Goal: Information Seeking & Learning: Learn about a topic

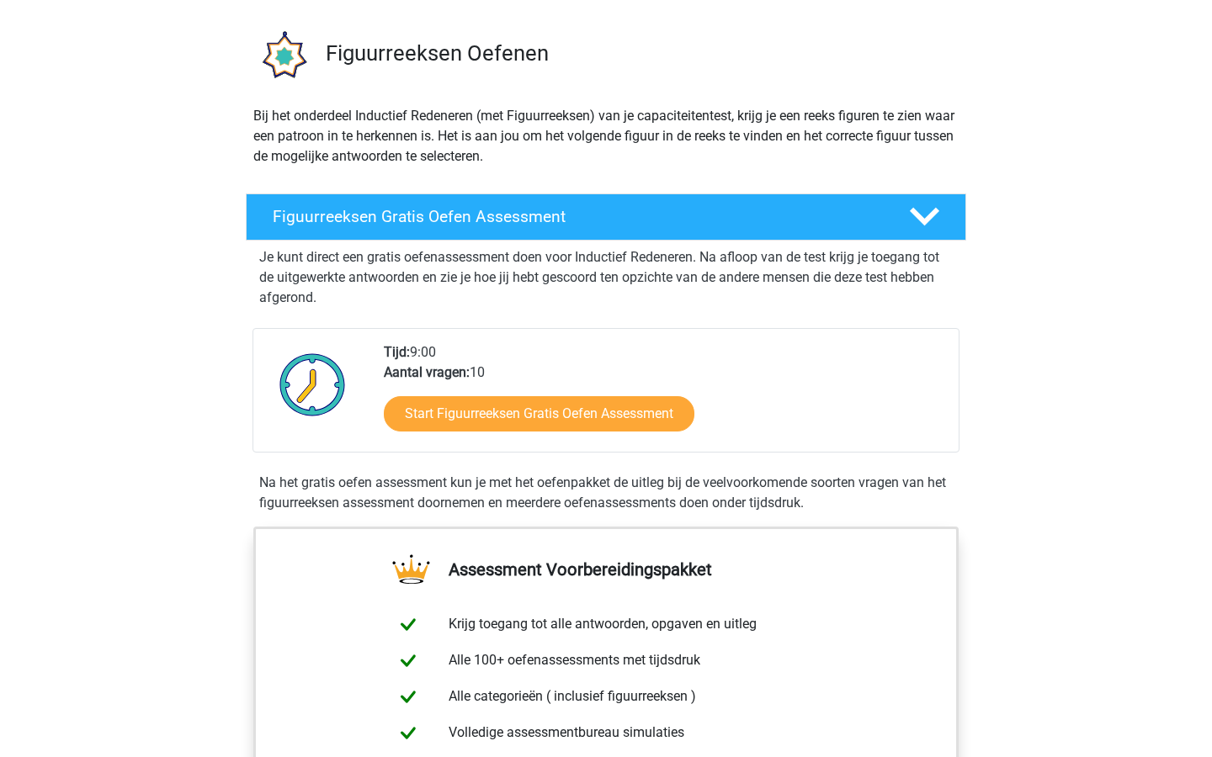
scroll to position [143, 0]
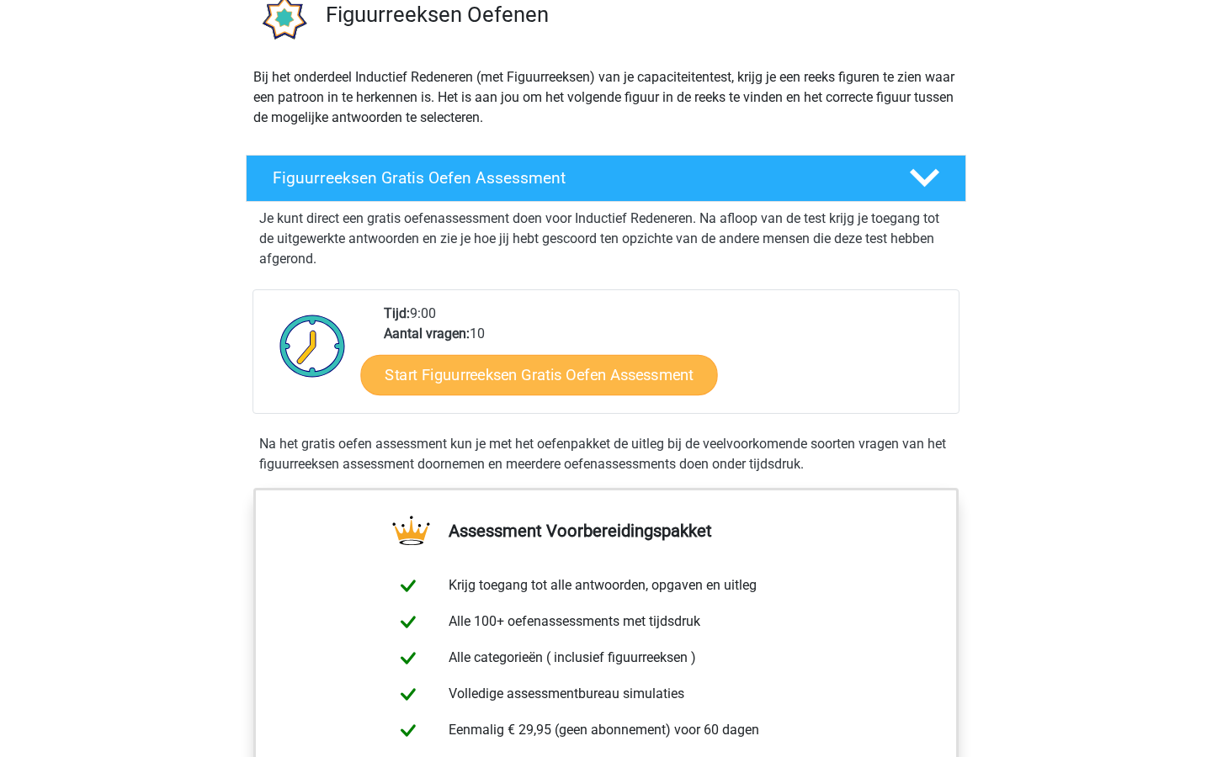
click at [492, 379] on link "Start Figuurreeksen Gratis Oefen Assessment" at bounding box center [539, 374] width 357 height 40
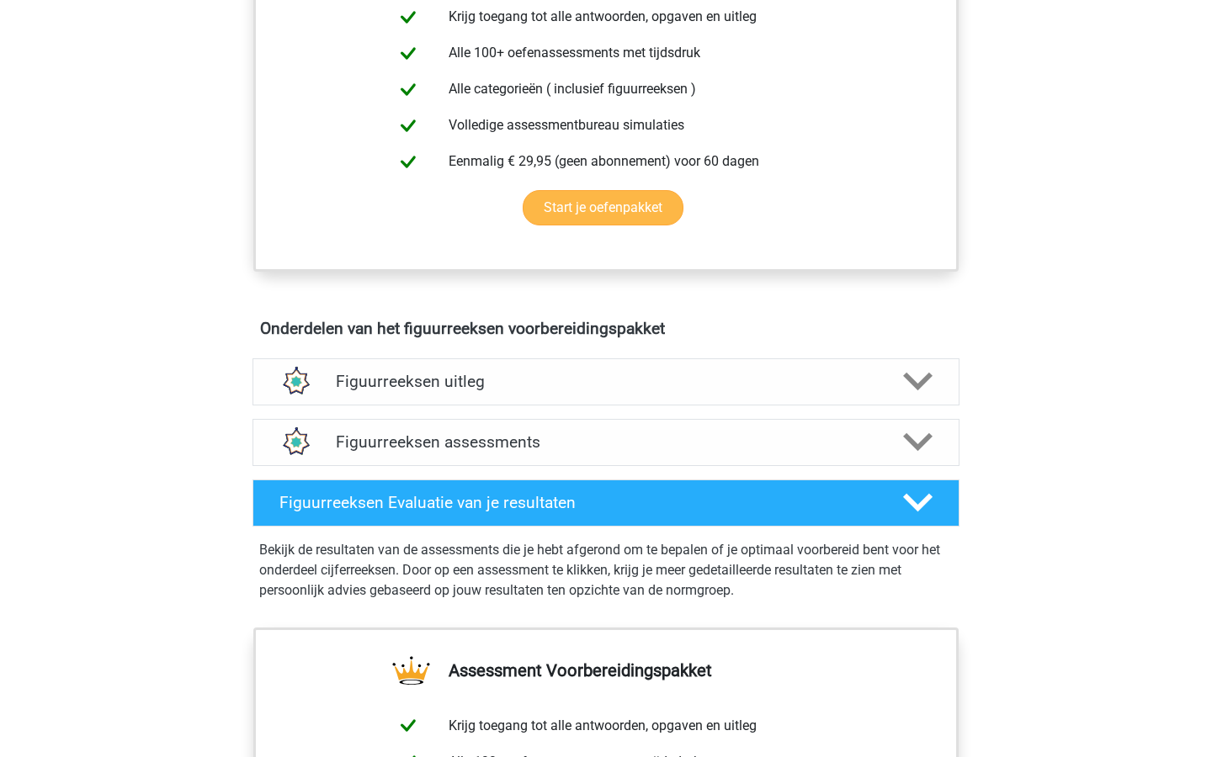
scroll to position [717, 0]
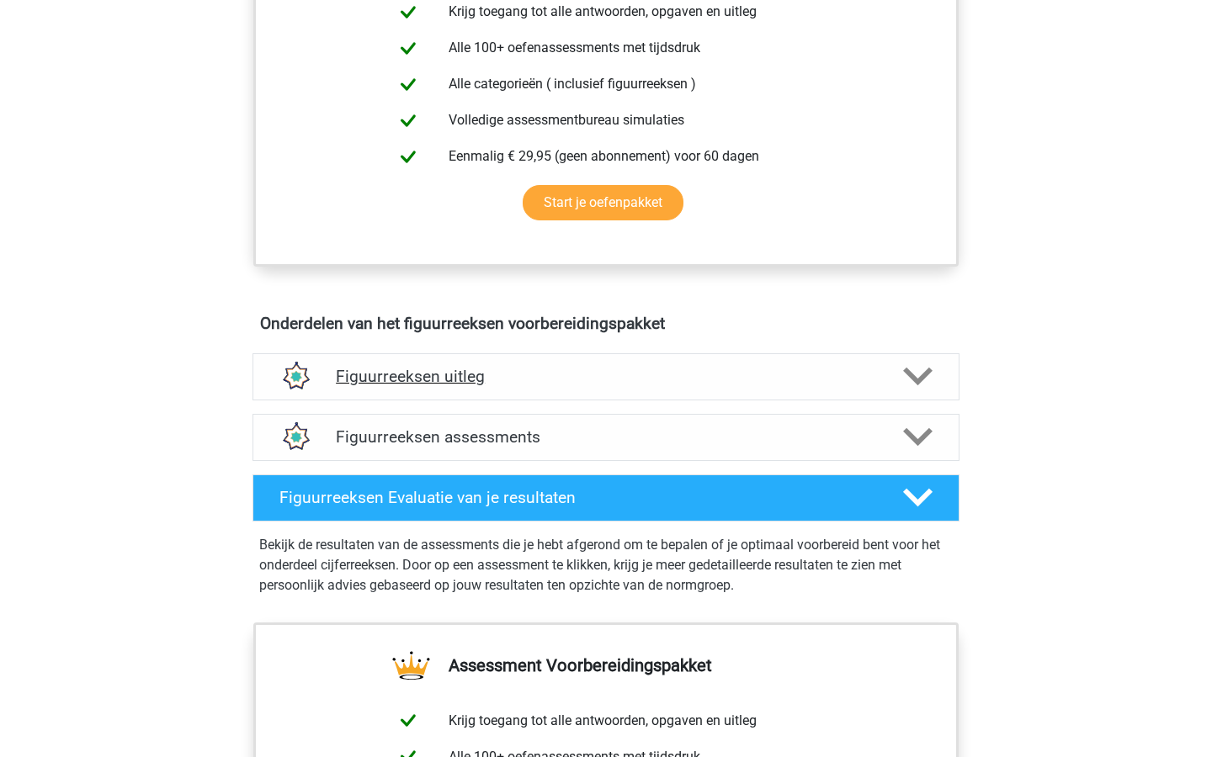
click at [394, 385] on h4 "Figuurreeksen uitleg" at bounding box center [606, 376] width 540 height 19
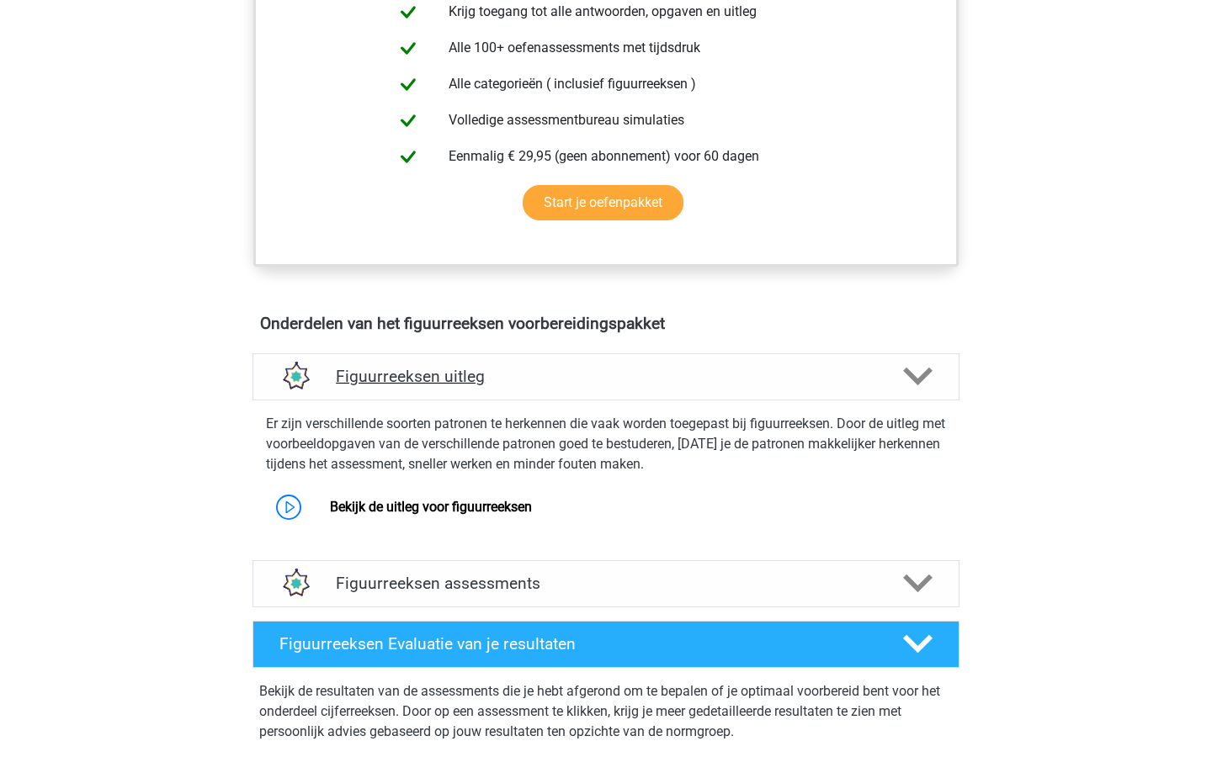
click at [394, 385] on h4 "Figuurreeksen uitleg" at bounding box center [606, 376] width 540 height 19
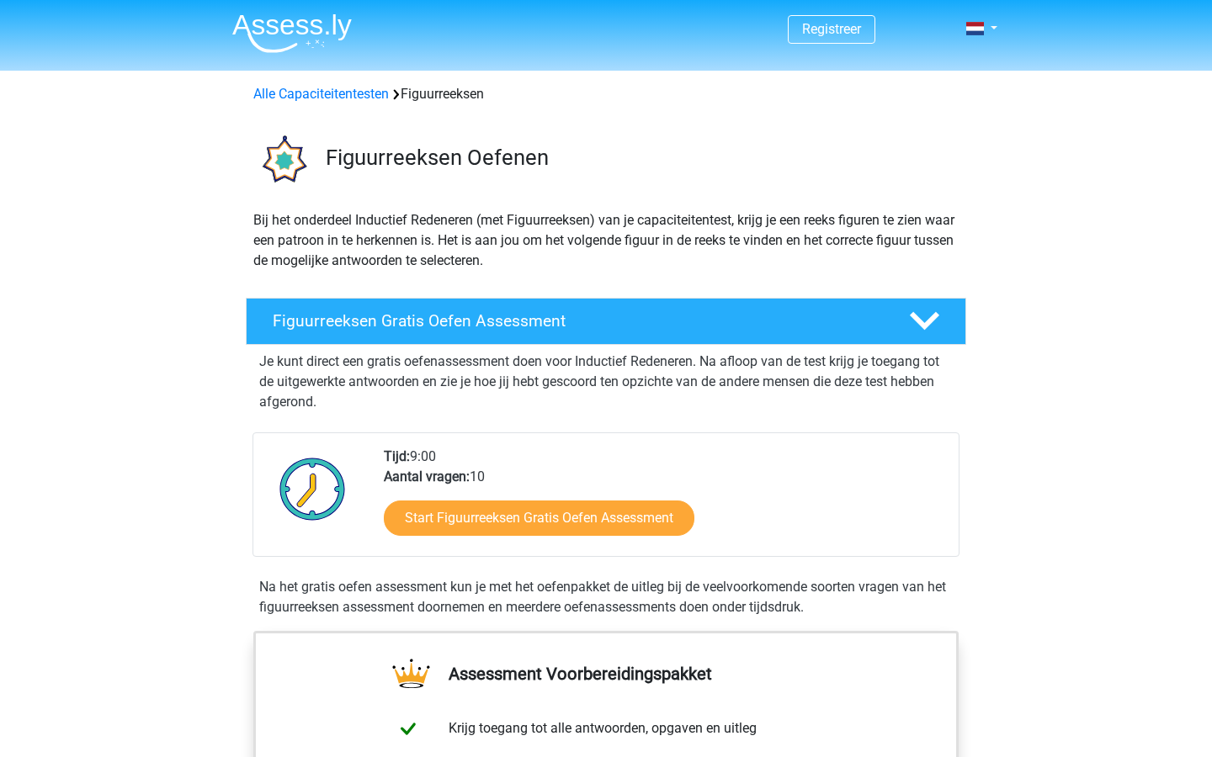
scroll to position [0, 0]
click at [373, 90] on link "Alle Capaciteitentesten" at bounding box center [320, 94] width 135 height 16
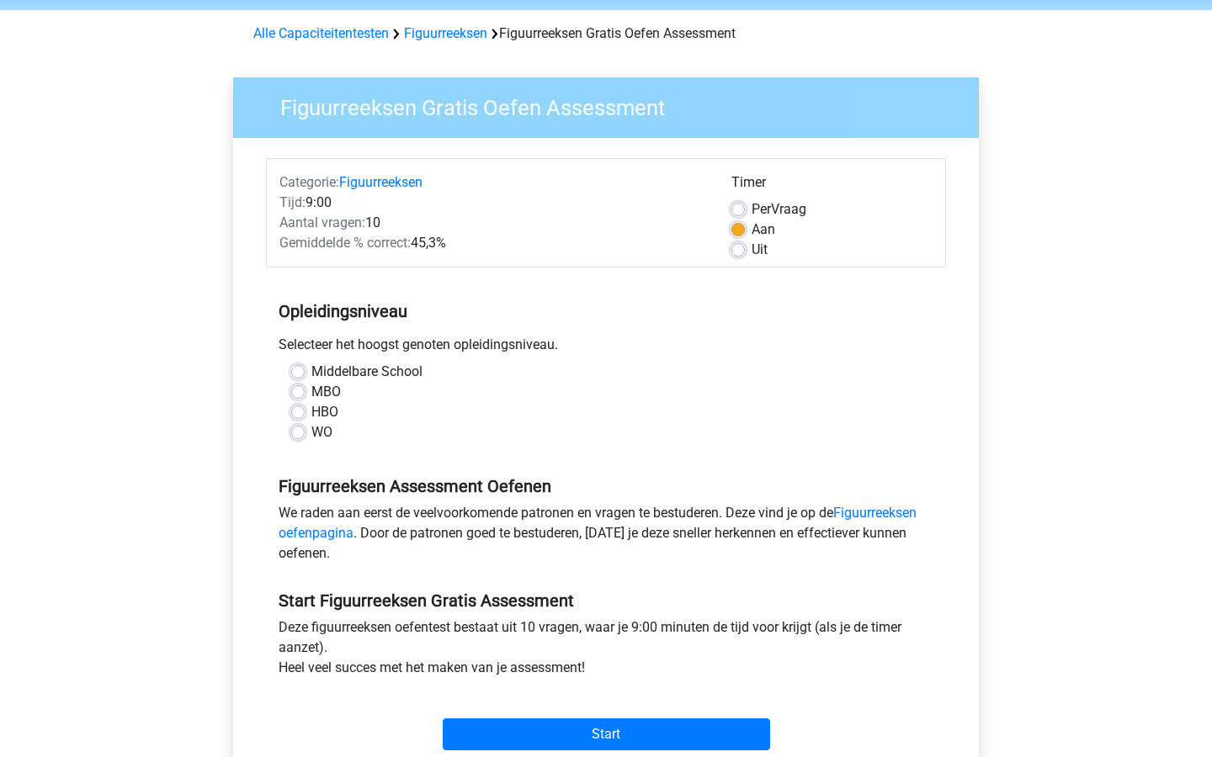
scroll to position [62, 0]
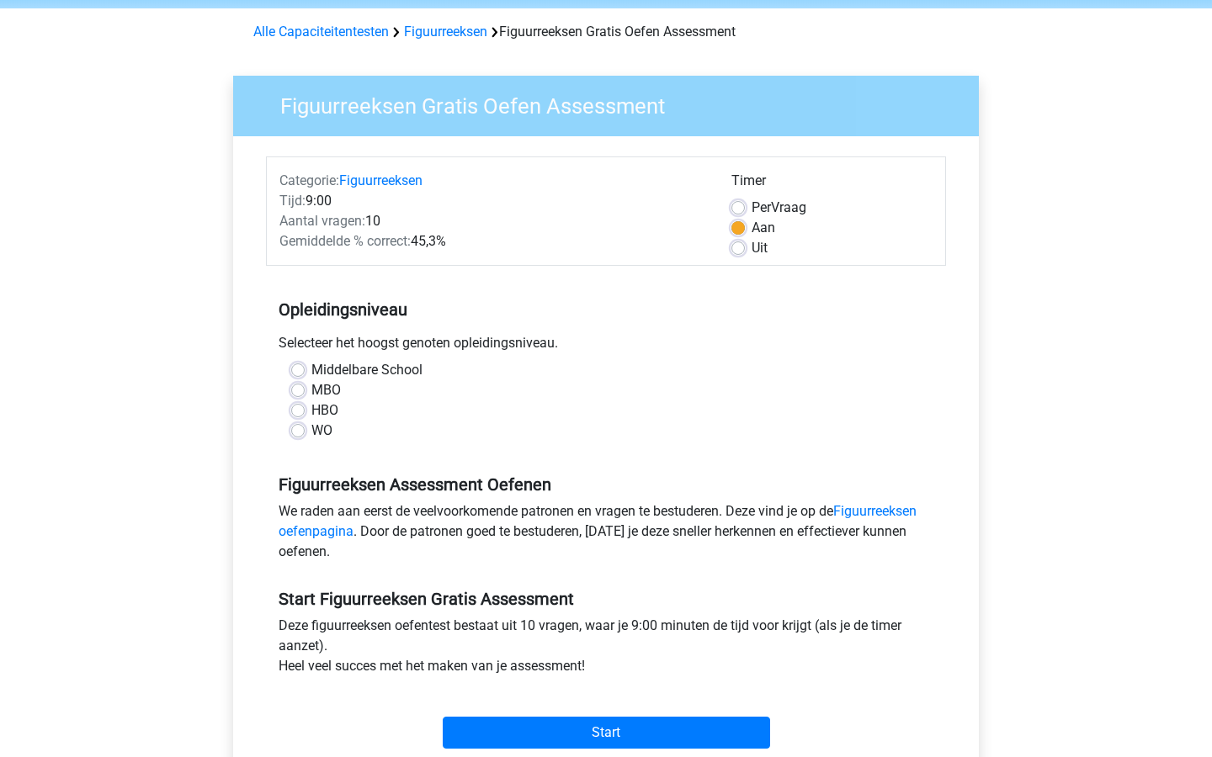
click at [311, 390] on label "MBO" at bounding box center [325, 390] width 29 height 20
click at [294, 390] on input "MBO" at bounding box center [297, 388] width 13 height 17
radio input "true"
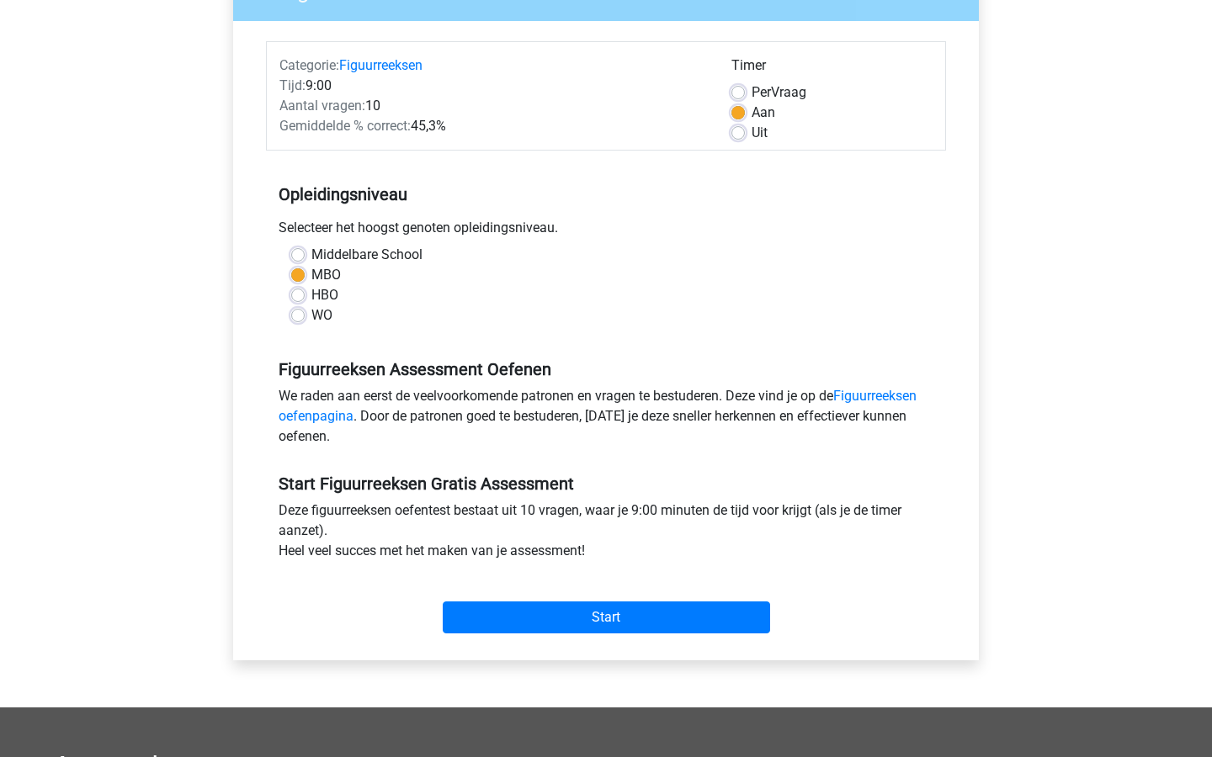
scroll to position [180, 0]
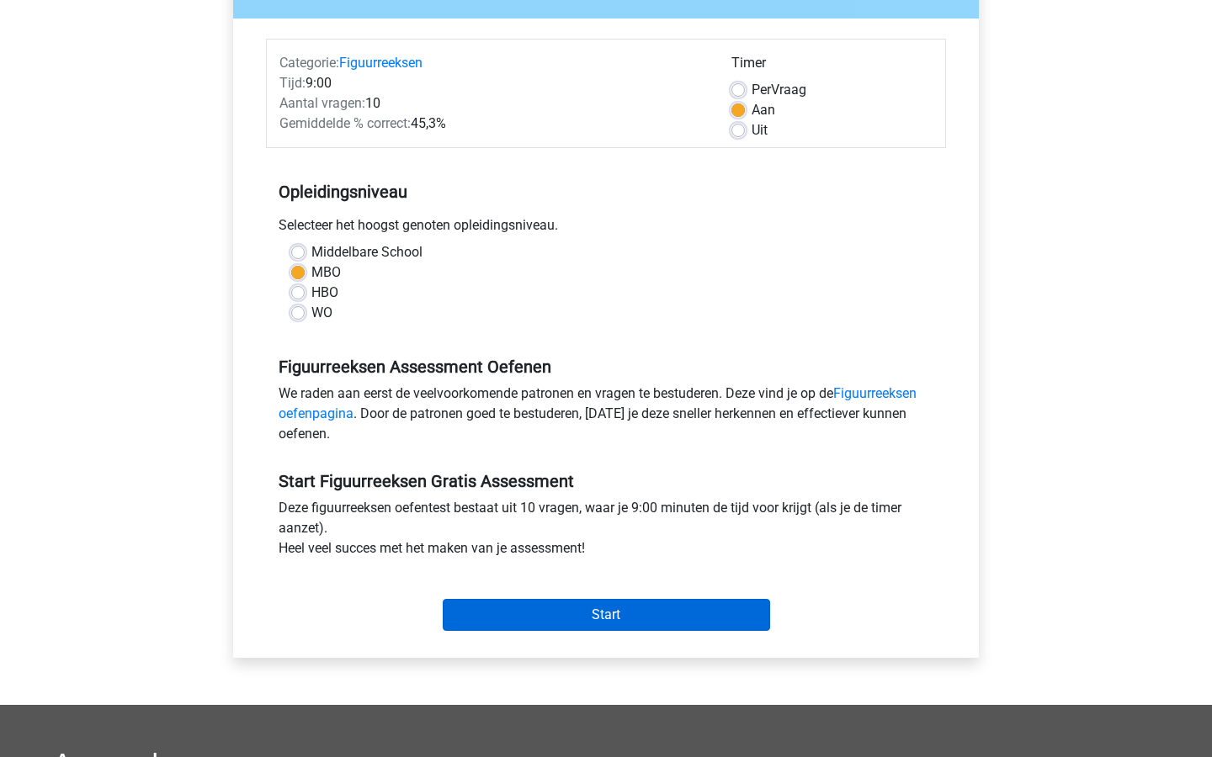
click at [618, 614] on input "Start" at bounding box center [606, 615] width 327 height 32
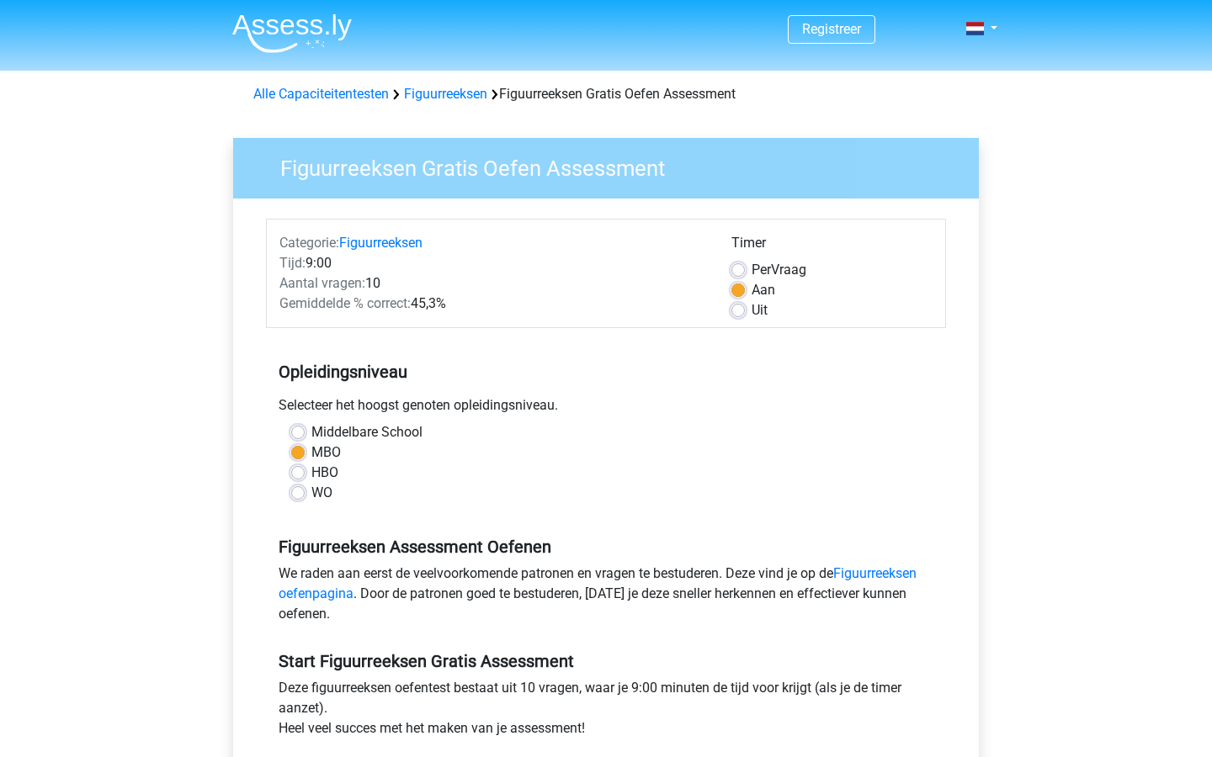
scroll to position [0, 0]
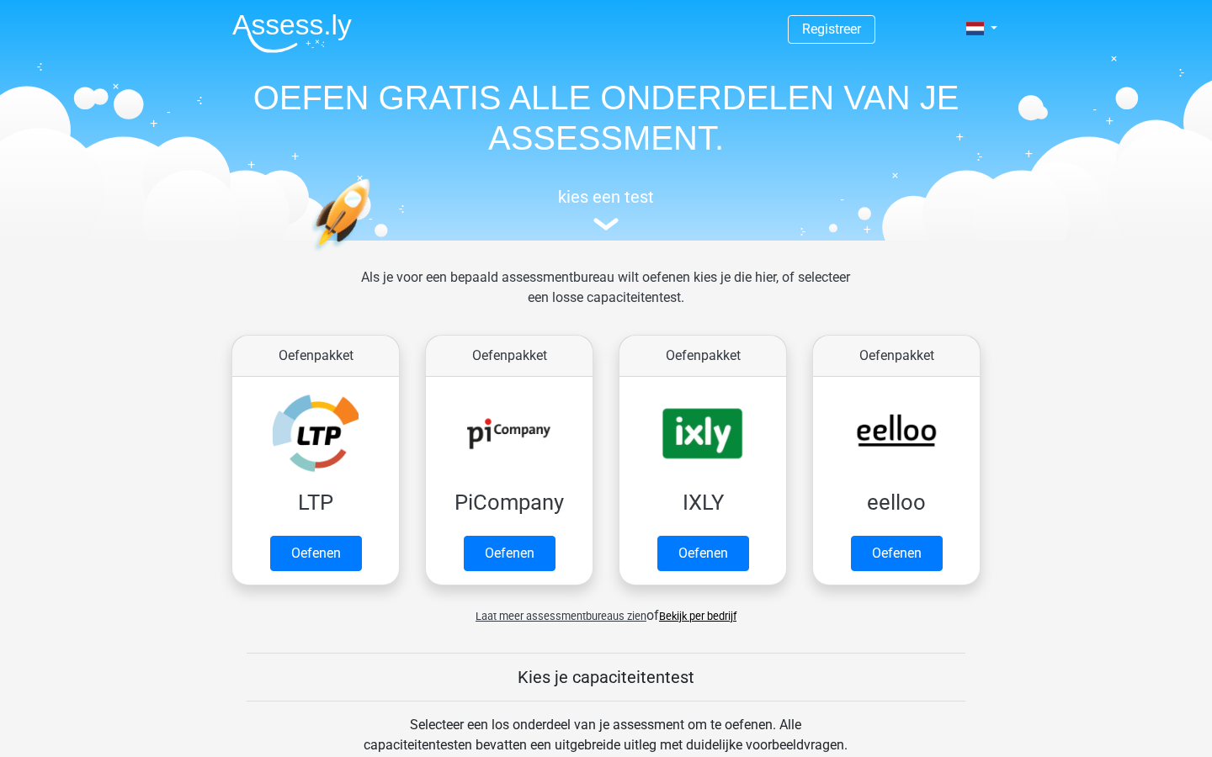
scroll to position [714, 0]
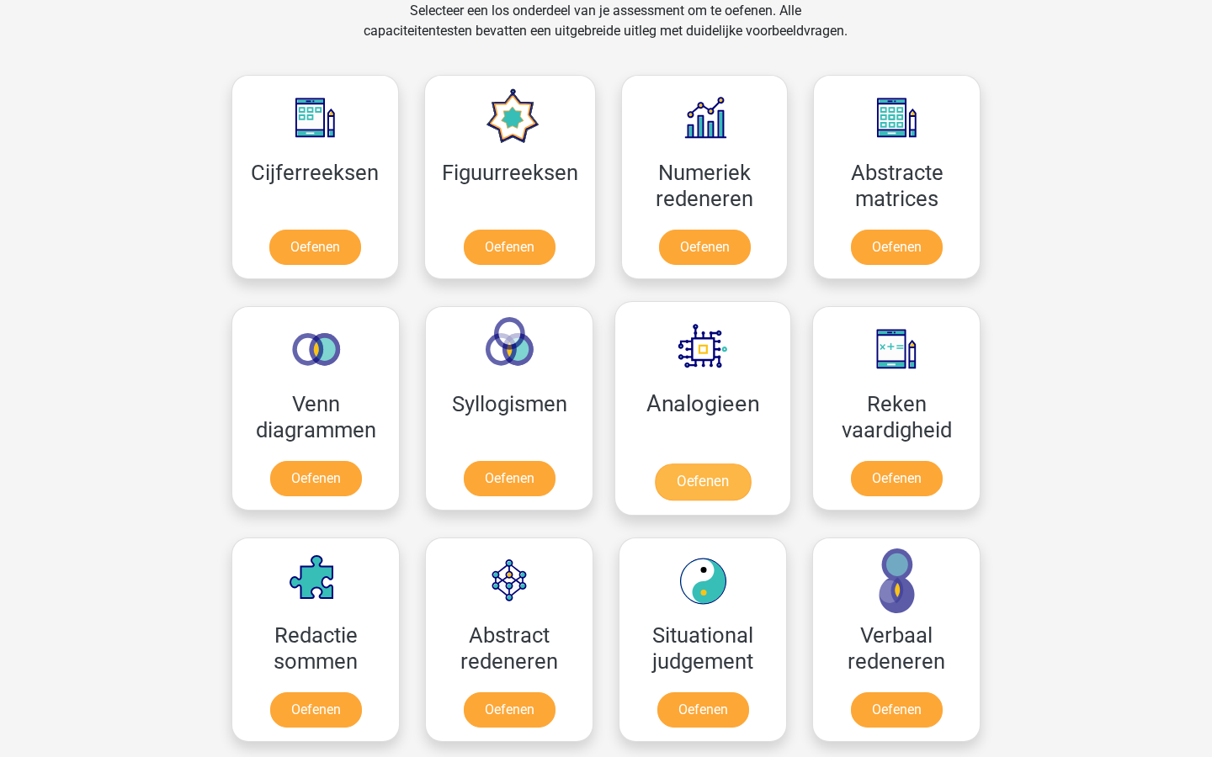
click at [675, 485] on link "Oefenen" at bounding box center [703, 482] width 96 height 37
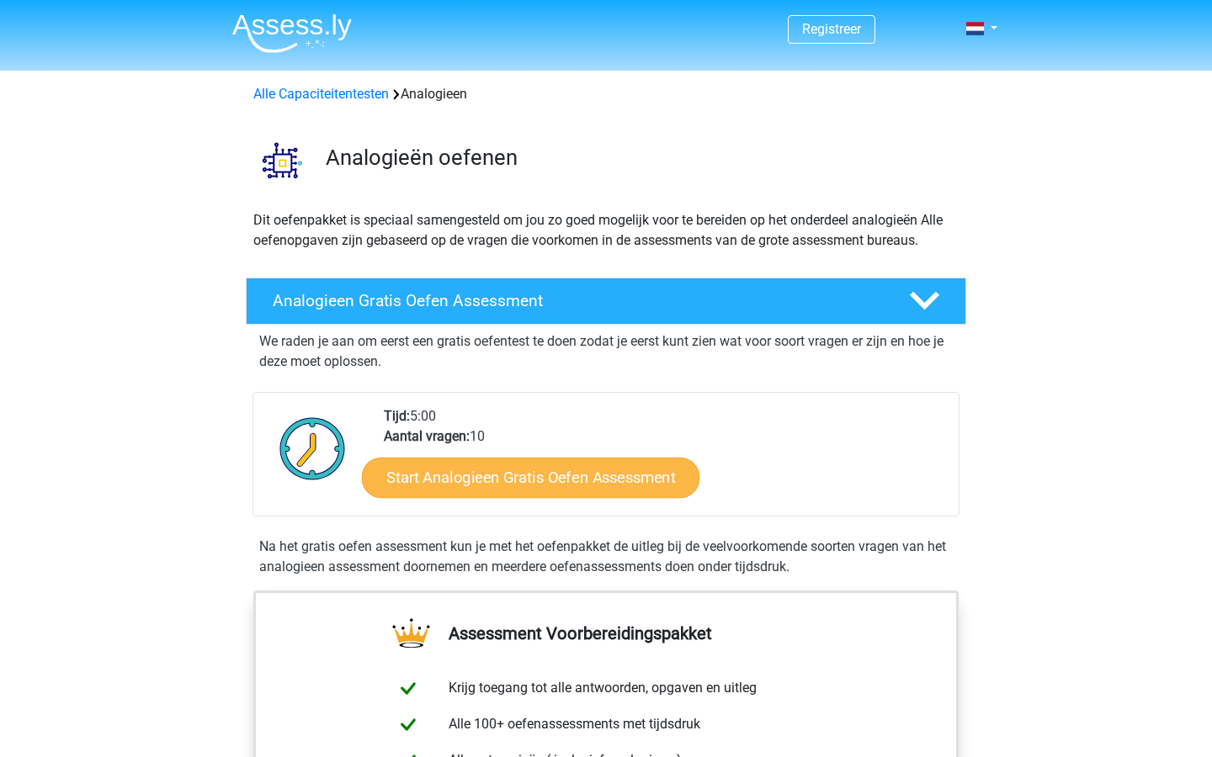
click at [481, 475] on link "Start Analogieen Gratis Oefen Assessment" at bounding box center [530, 477] width 337 height 40
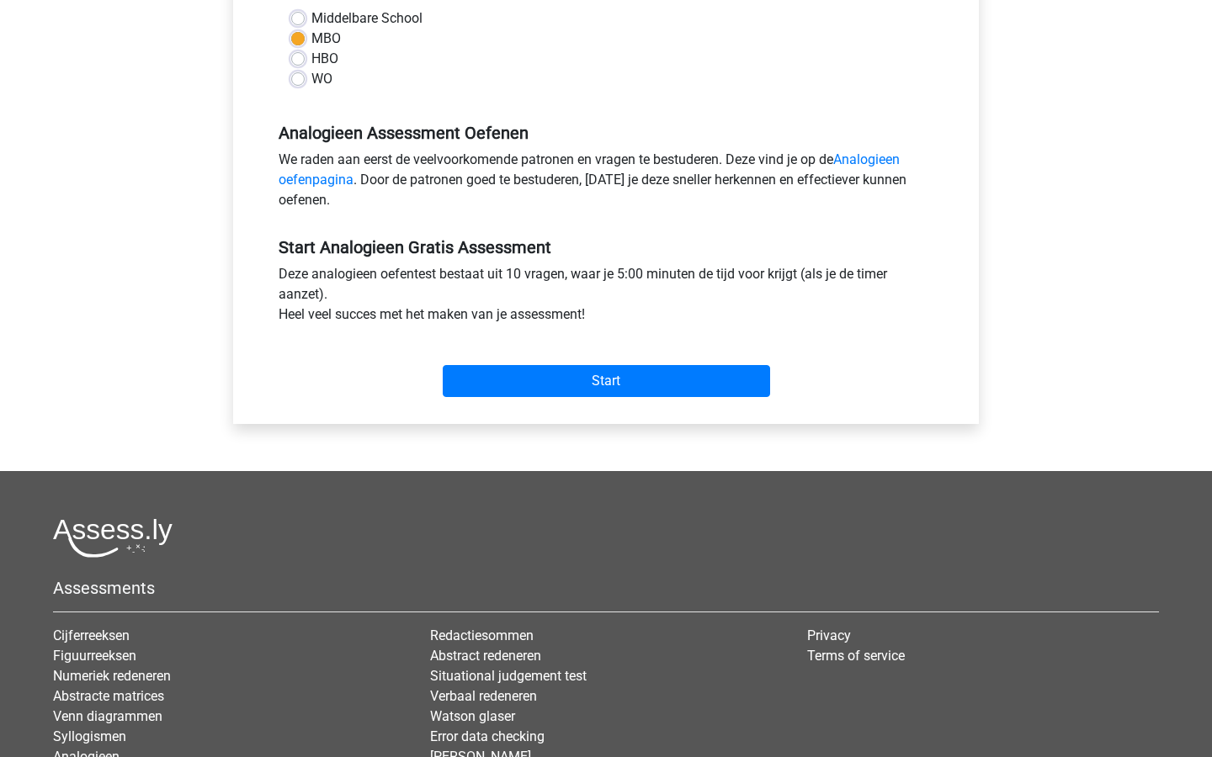
scroll to position [415, 0]
click at [549, 355] on div "Start" at bounding box center [606, 366] width 680 height 59
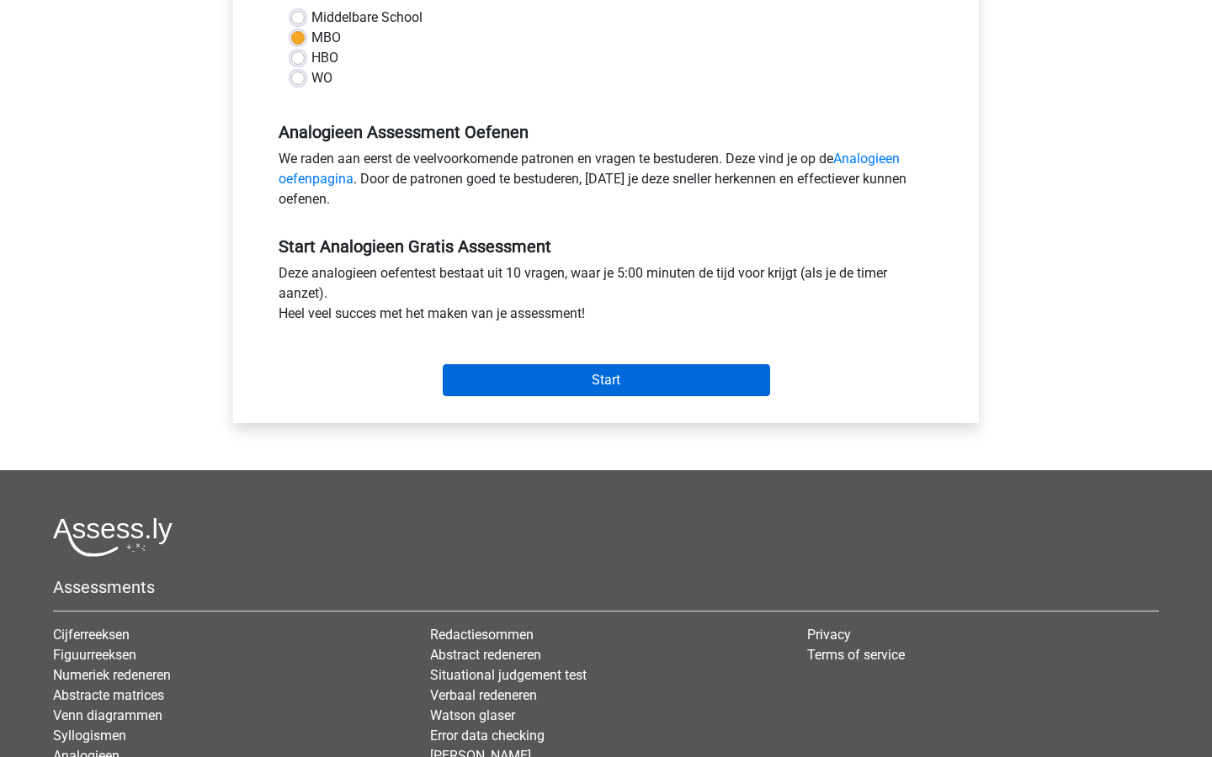
click at [533, 381] on input "Start" at bounding box center [606, 380] width 327 height 32
